Goal: Transaction & Acquisition: Purchase product/service

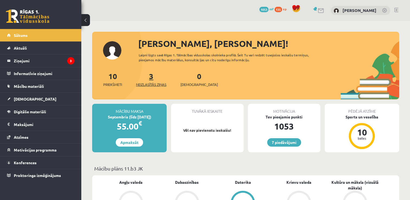
click at [152, 85] on span "Neizlasītās ziņas" at bounding box center [151, 84] width 30 height 5
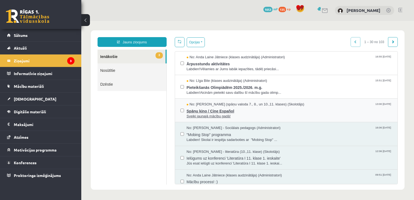
click at [209, 109] on span "Spāņu kino / Cine Español" at bounding box center [290, 110] width 206 height 7
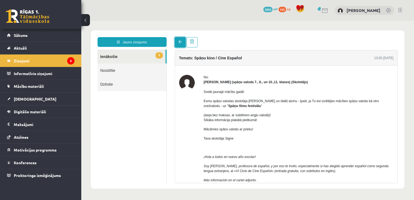
click at [181, 44] on link at bounding box center [180, 42] width 11 height 10
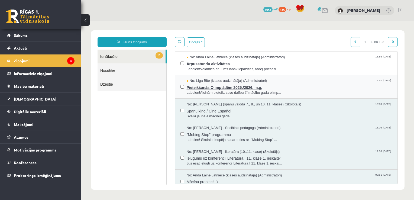
click at [196, 84] on span "Pieteikšanās Olimpiādēm 2025./2026. m.g." at bounding box center [290, 87] width 206 height 7
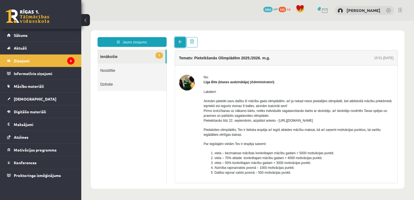
click at [180, 44] on link at bounding box center [180, 42] width 11 height 10
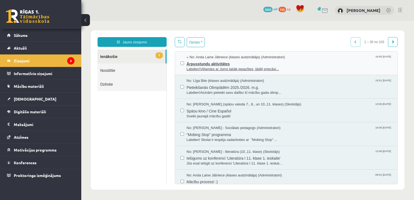
click at [201, 62] on span "Ārpusstundu aktivitātes" at bounding box center [290, 63] width 206 height 7
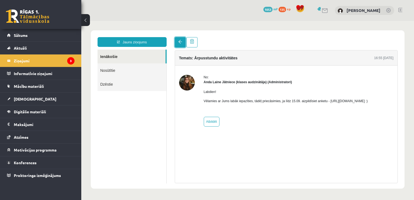
click at [175, 40] on link at bounding box center [180, 42] width 11 height 10
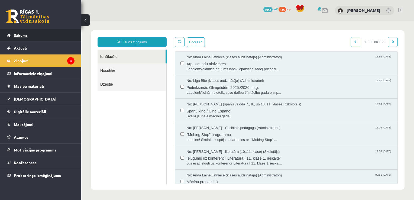
click at [22, 35] on span "Sākums" at bounding box center [21, 35] width 14 height 5
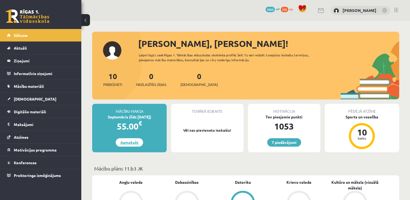
click at [134, 142] on link "Apmaksāt" at bounding box center [129, 142] width 27 height 8
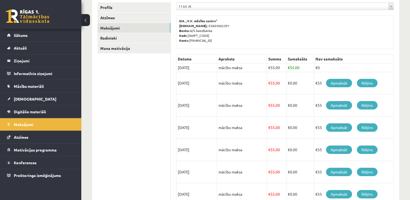
scroll to position [69, 0]
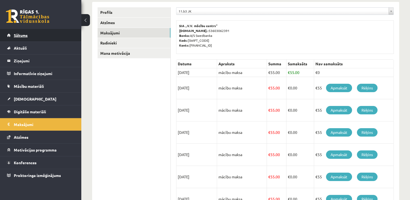
click at [28, 35] on link "Sākums" at bounding box center [41, 35] width 68 height 12
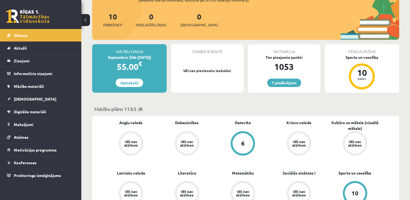
scroll to position [51, 0]
